Goal: Information Seeking & Learning: Learn about a topic

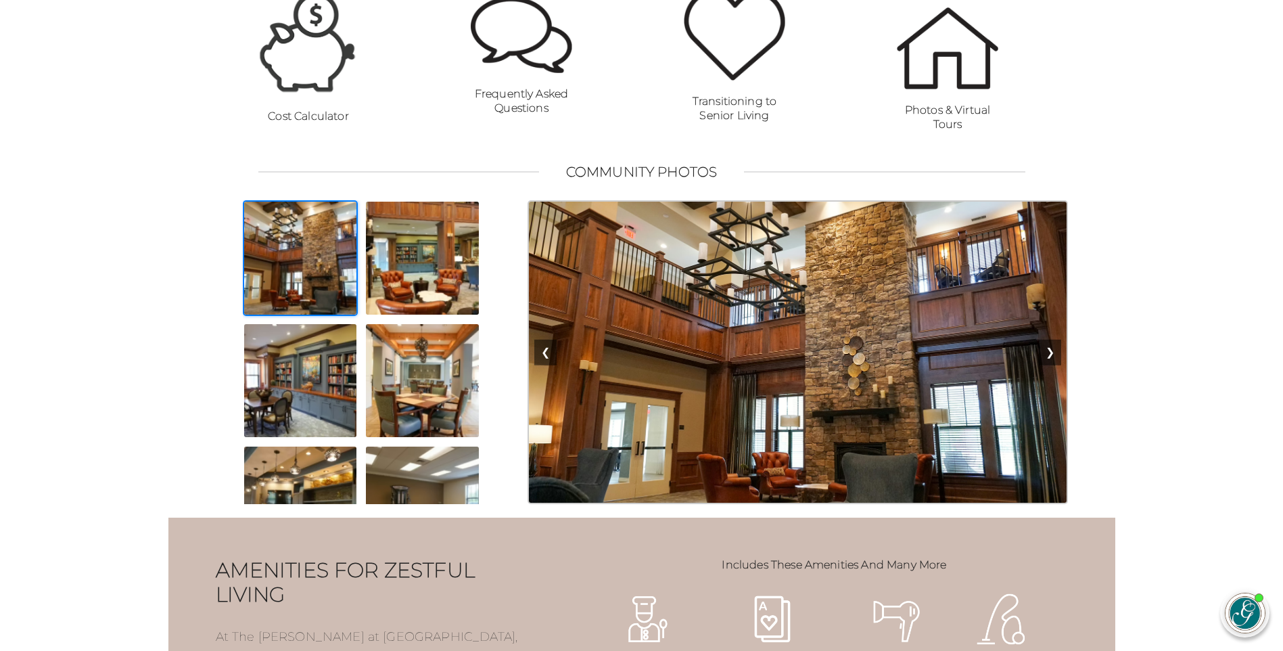
scroll to position [1082, 0]
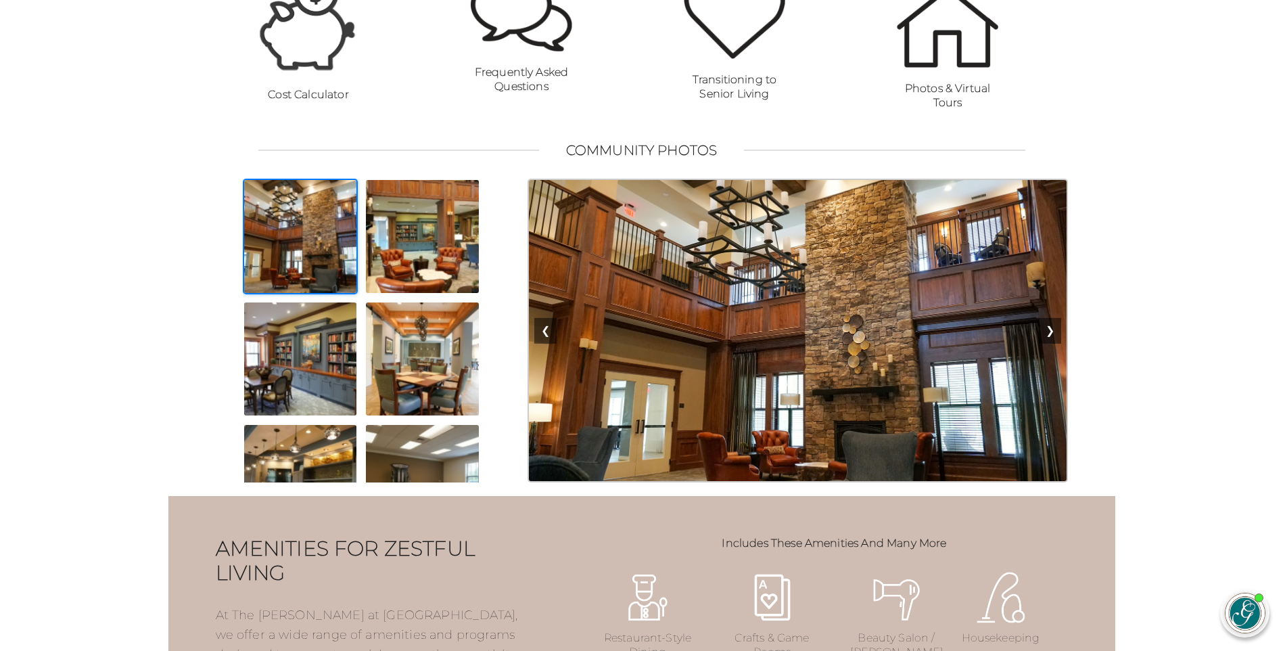
click at [285, 245] on img at bounding box center [301, 237] width 116 height 116
click at [419, 257] on img at bounding box center [422, 237] width 116 height 116
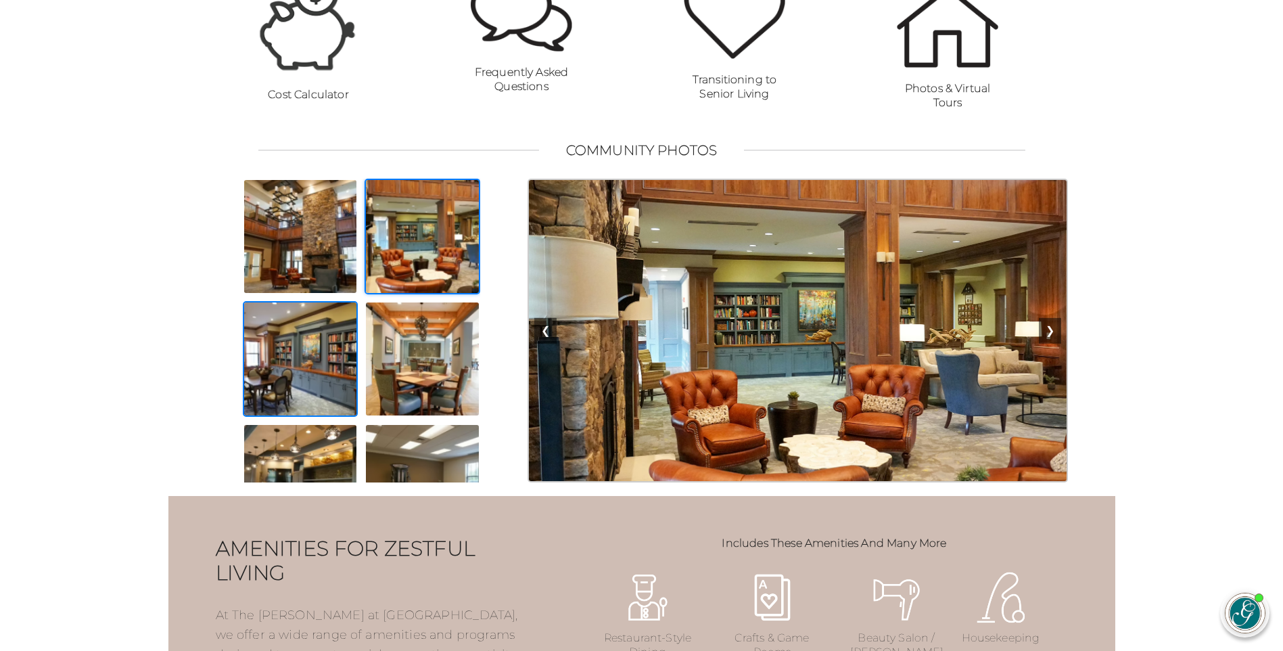
click at [258, 378] on img at bounding box center [301, 359] width 116 height 116
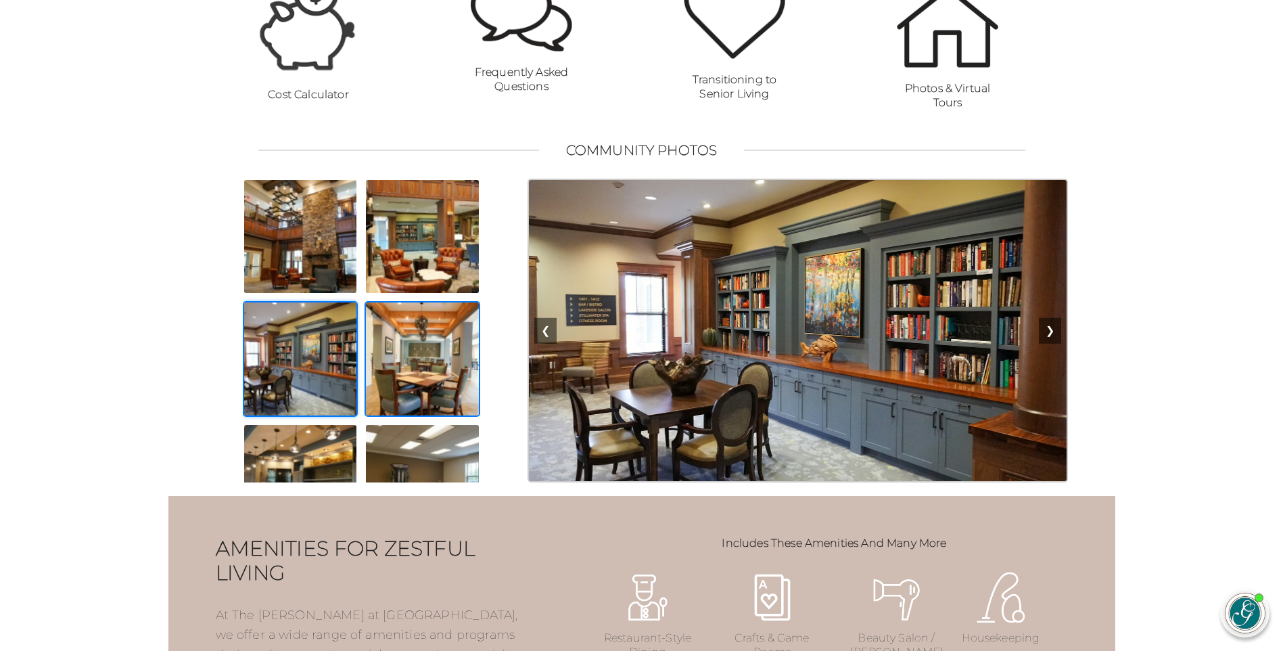
click at [453, 408] on img at bounding box center [422, 359] width 116 height 116
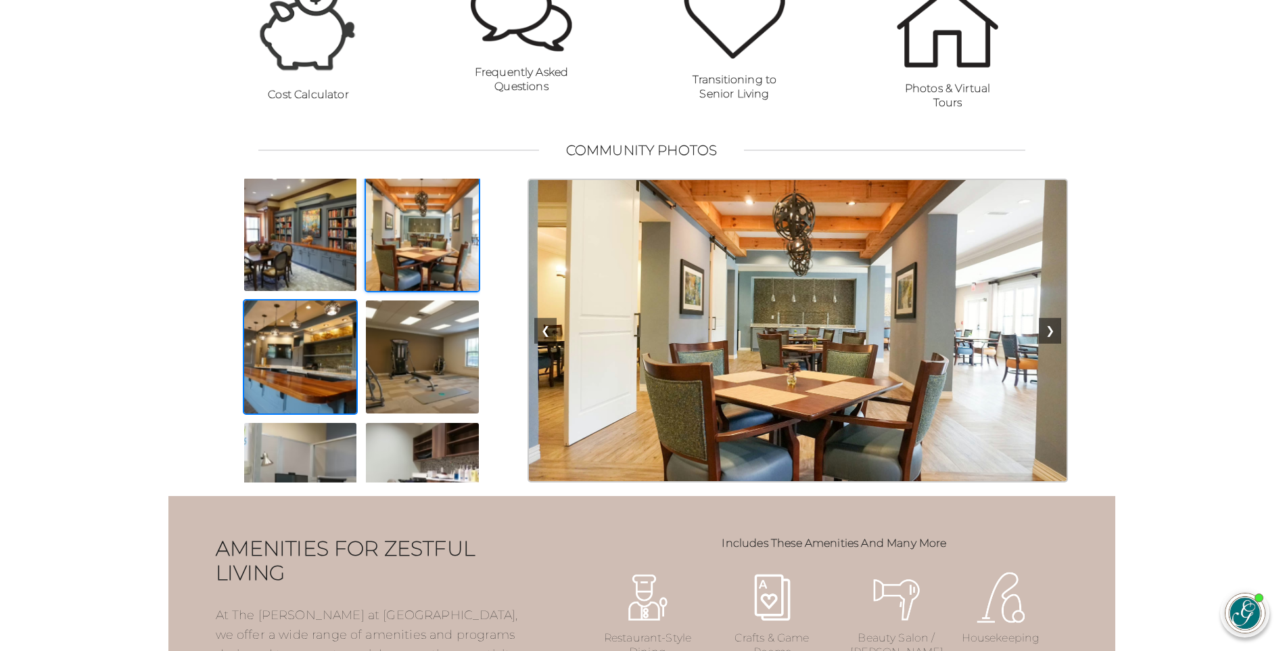
scroll to position [135, 0]
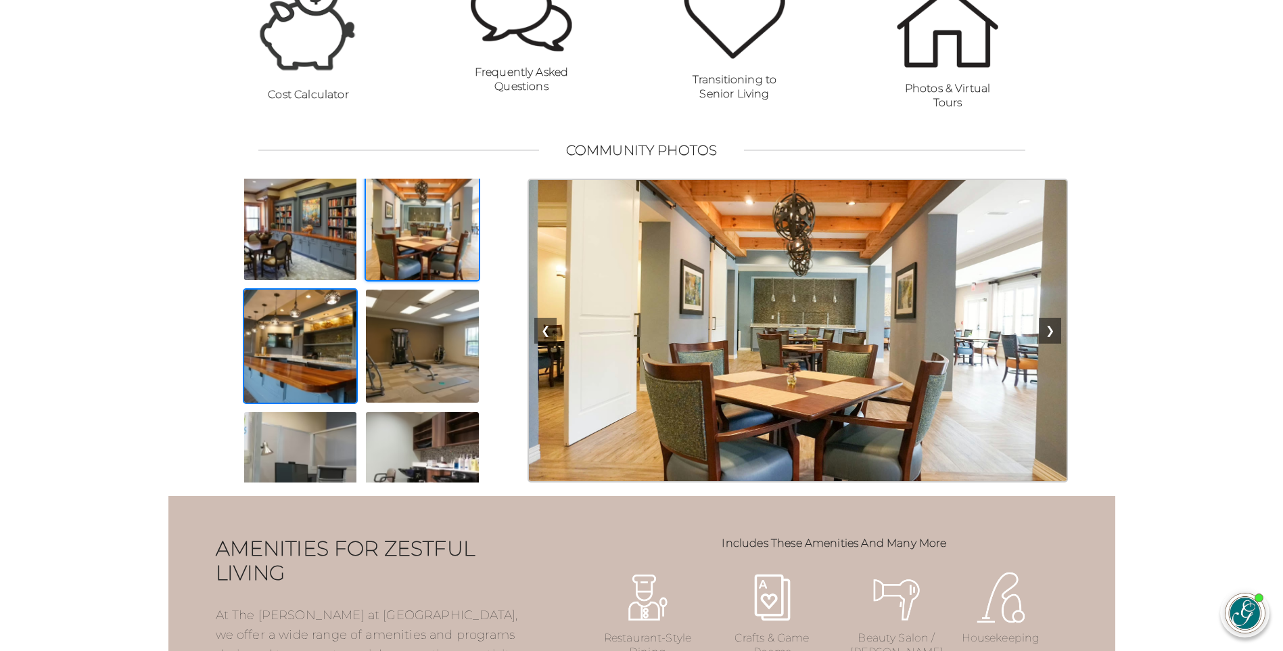
click at [298, 387] on img at bounding box center [301, 346] width 116 height 116
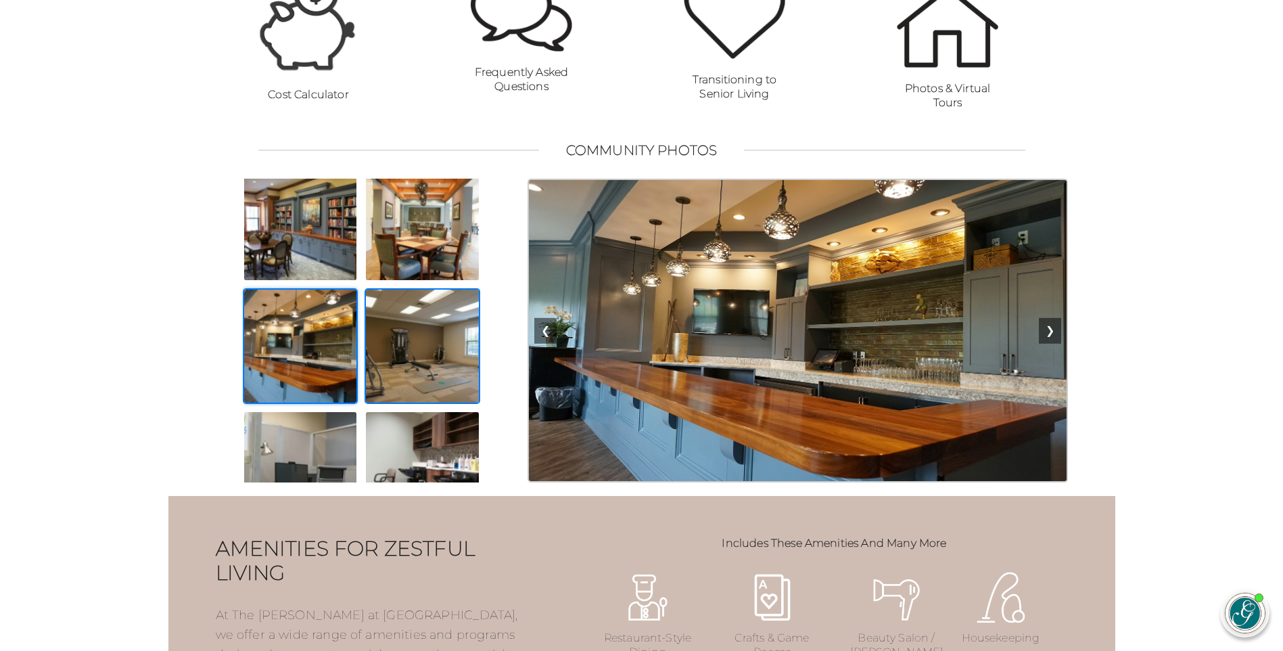
click at [425, 388] on img at bounding box center [422, 346] width 116 height 116
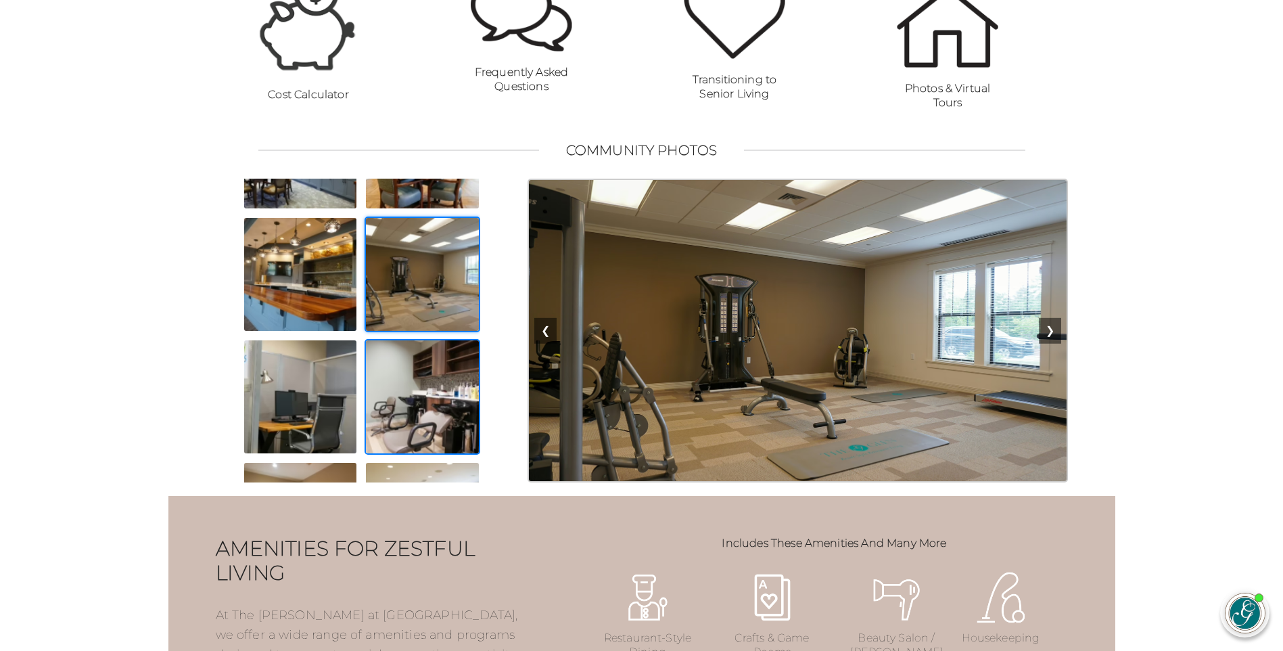
scroll to position [338, 0]
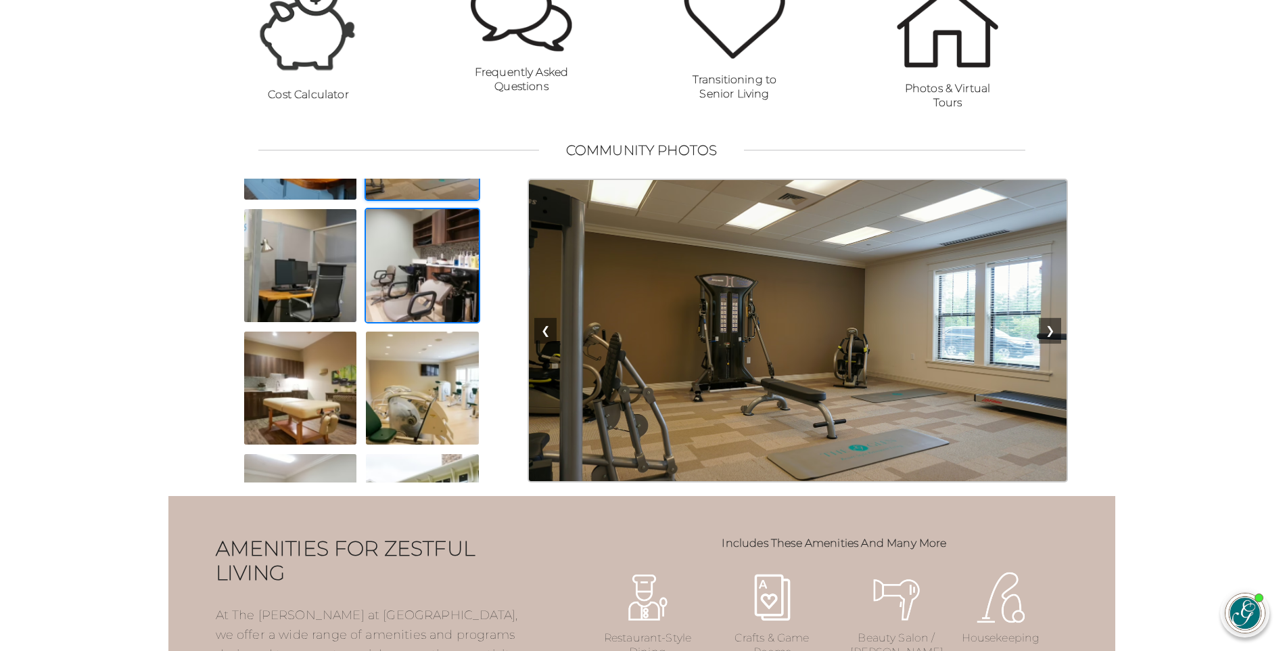
click at [422, 300] on img at bounding box center [422, 266] width 116 height 116
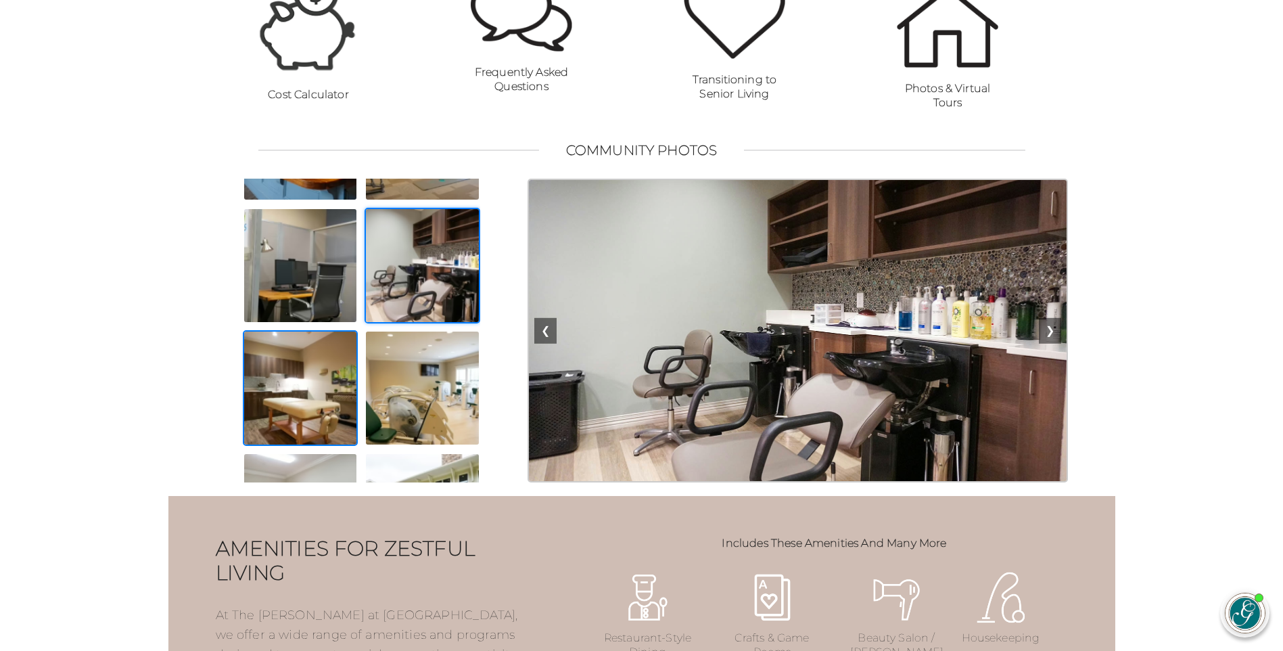
click at [283, 400] on img at bounding box center [301, 388] width 116 height 116
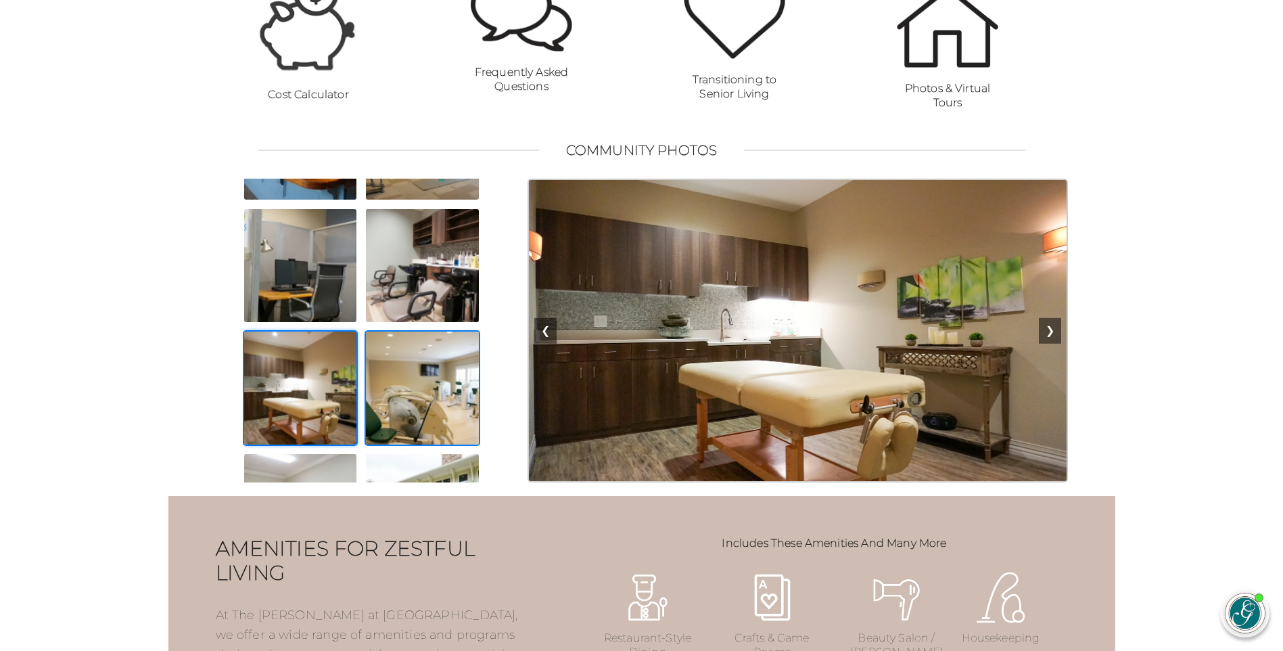
click at [423, 415] on img at bounding box center [422, 388] width 116 height 116
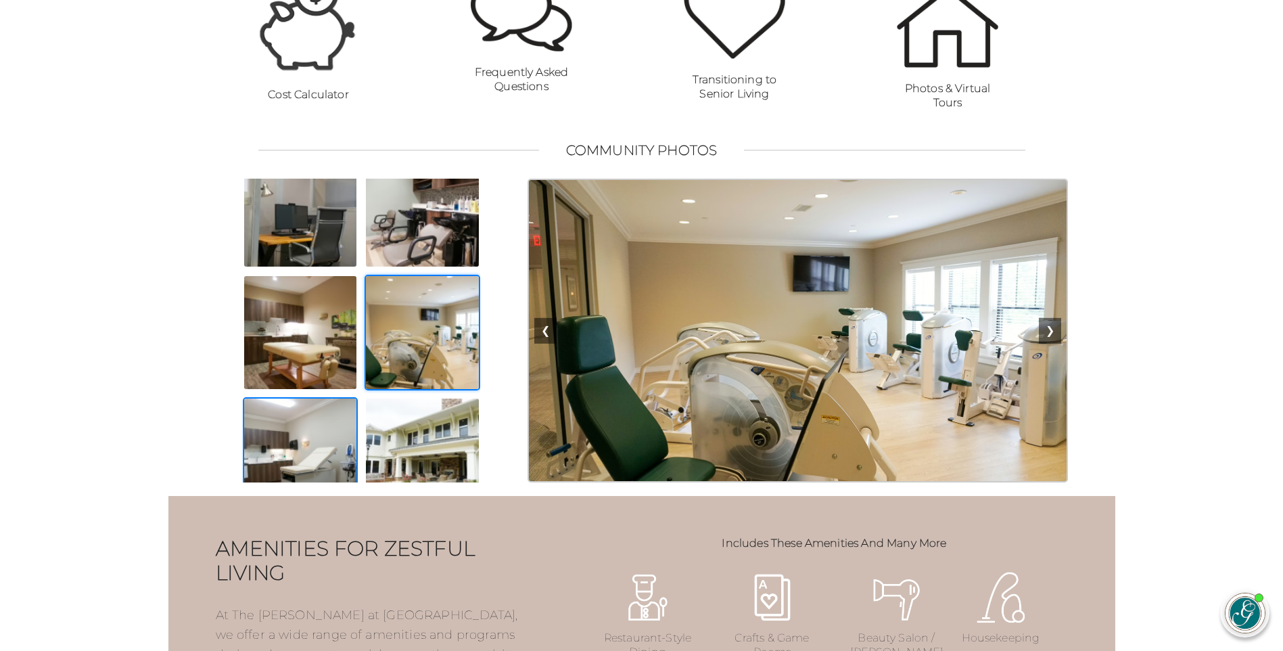
scroll to position [473, 0]
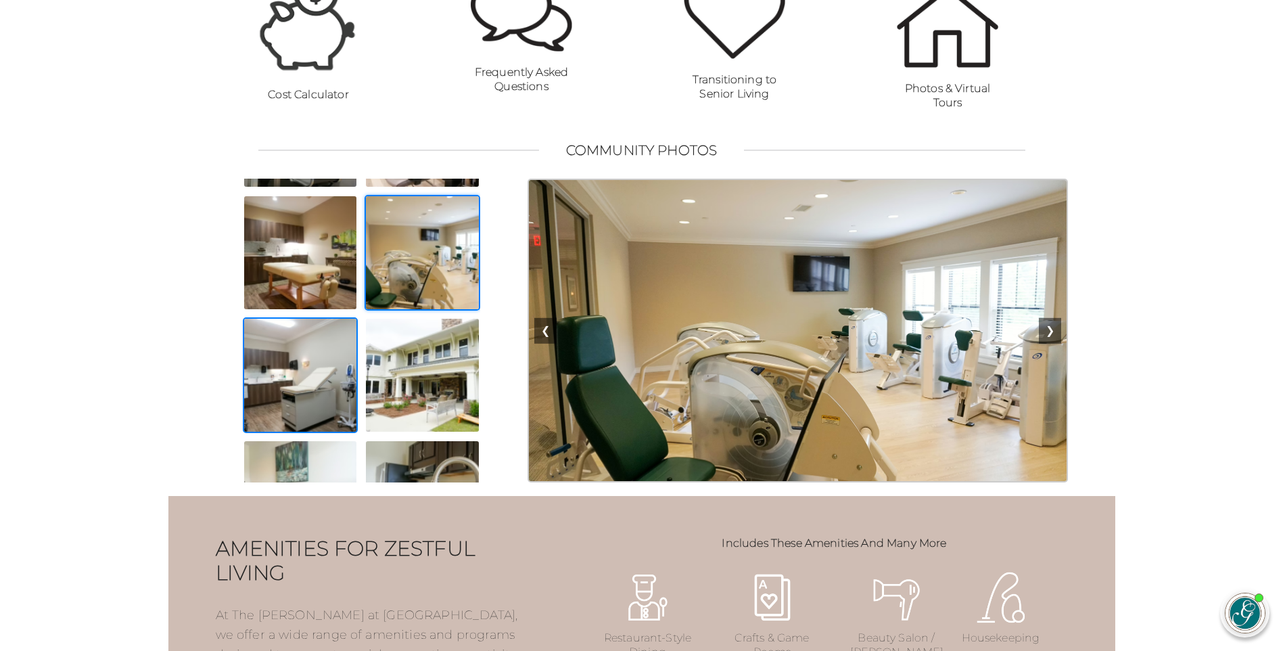
click at [309, 387] on img at bounding box center [301, 375] width 116 height 116
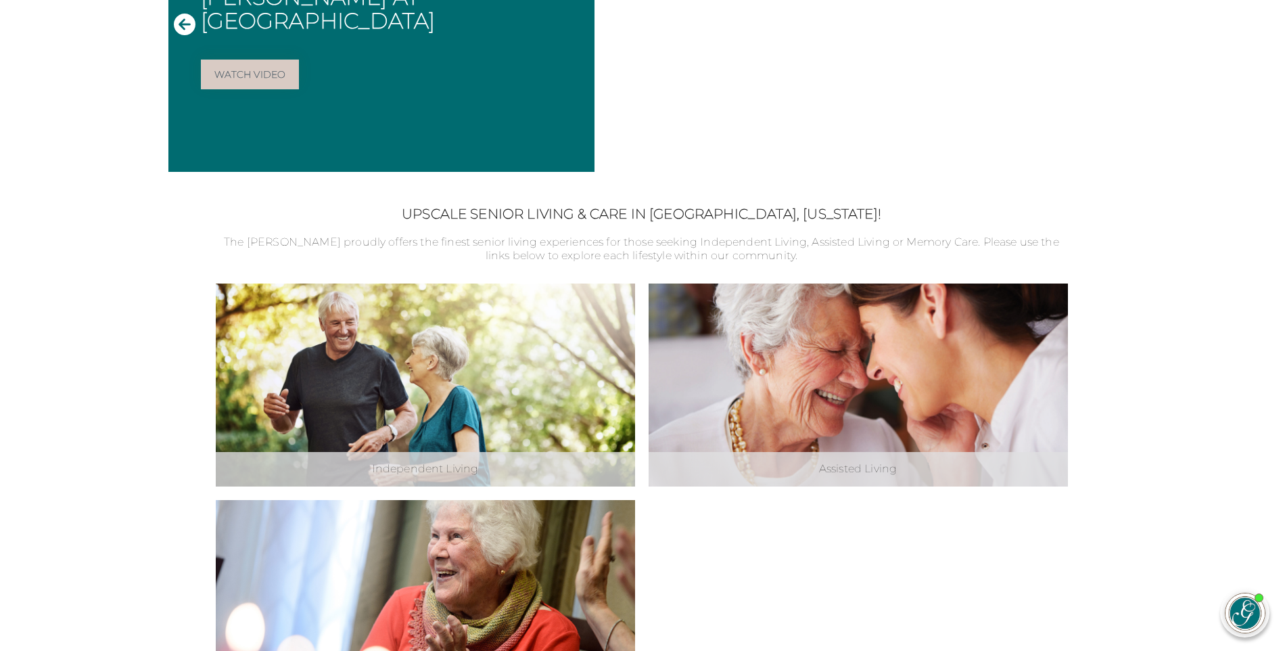
scroll to position [0, 0]
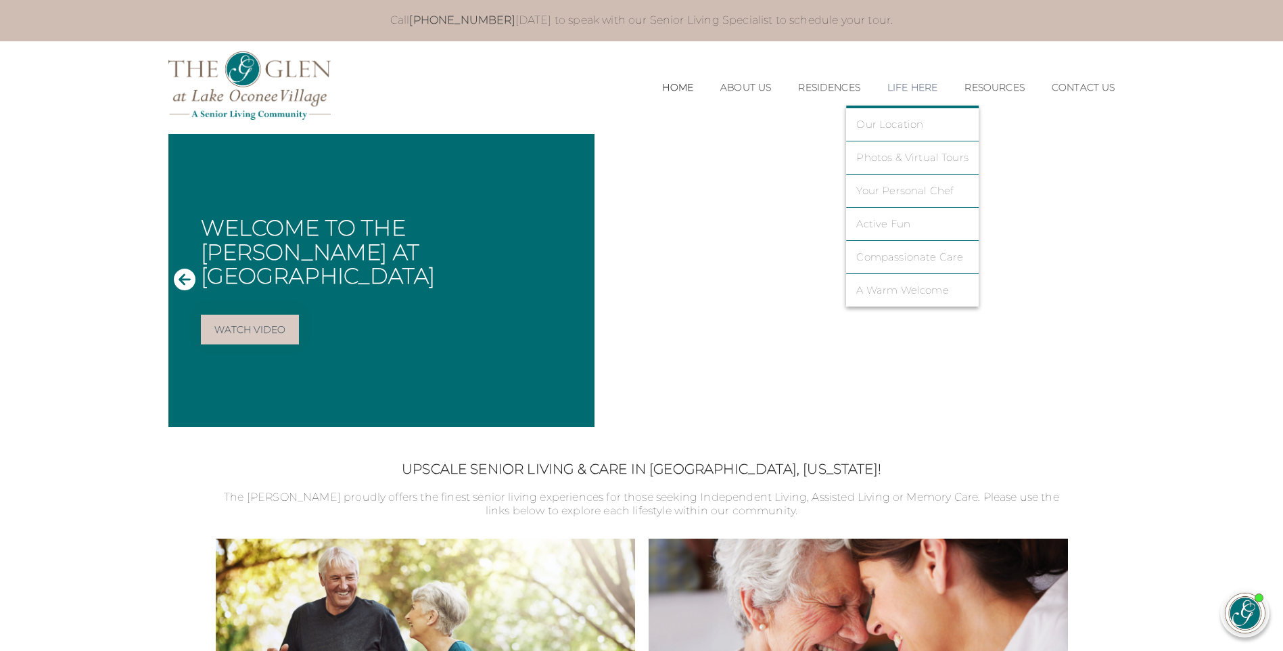
click at [881, 197] on li "Your Personal Chef" at bounding box center [912, 190] width 133 height 33
click at [878, 190] on link "Your Personal Chef" at bounding box center [912, 191] width 112 height 12
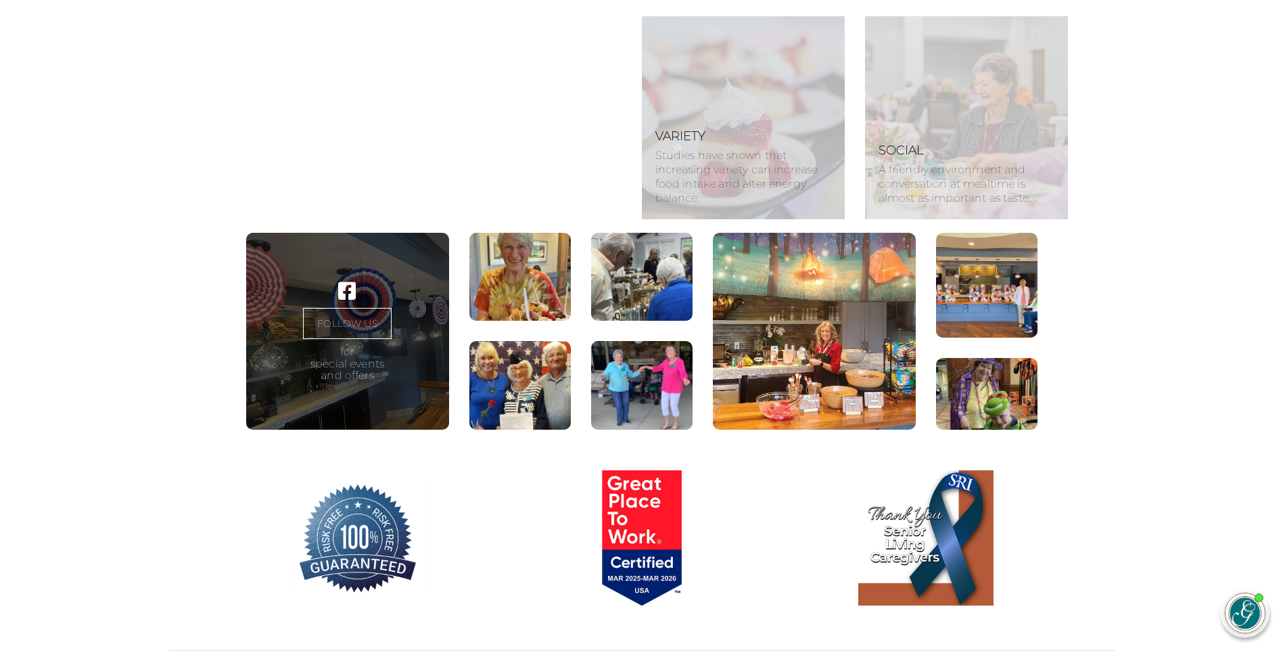
scroll to position [1285, 0]
